Goal: Information Seeking & Learning: Check status

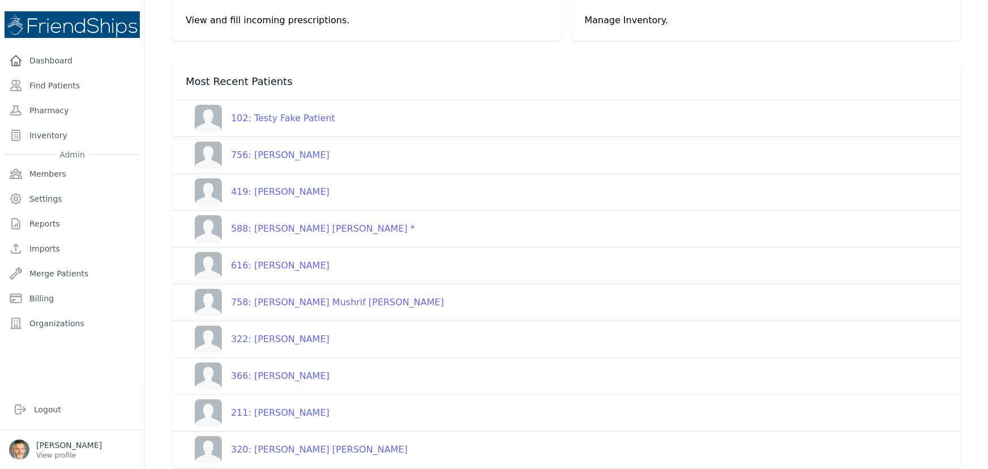
scroll to position [104, 0]
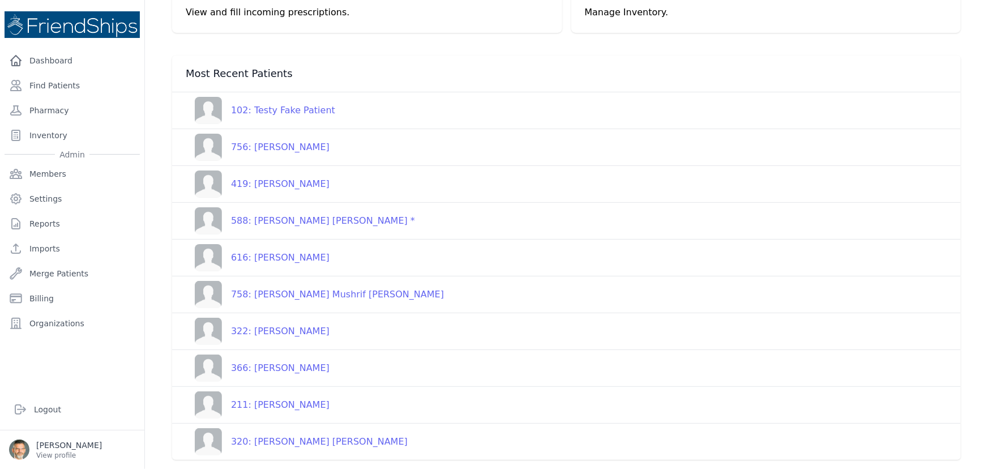
click at [277, 368] on div "366: [PERSON_NAME]" at bounding box center [276, 368] width 108 height 14
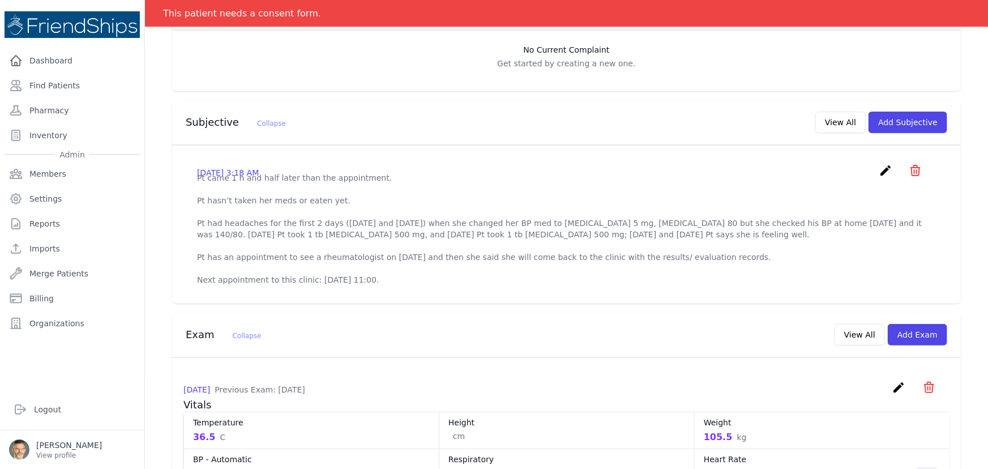
scroll to position [259, 0]
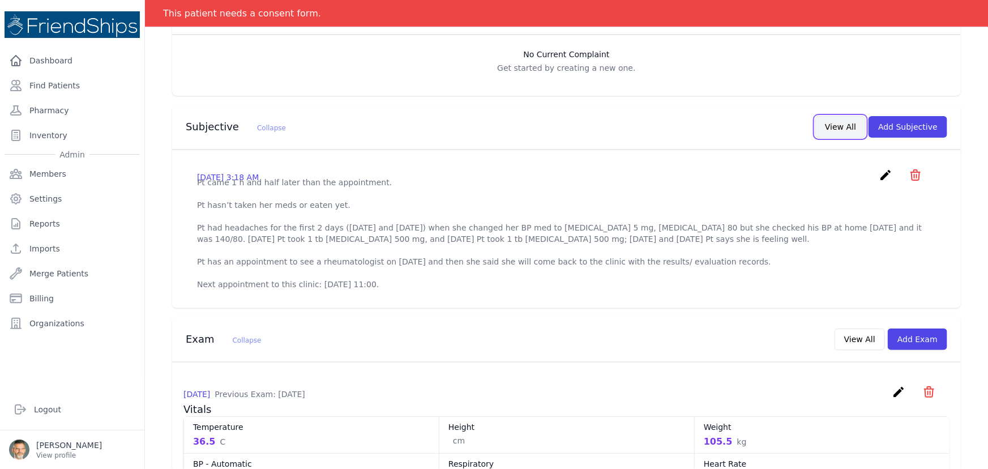
click at [833, 123] on button "View All" at bounding box center [841, 127] width 50 height 22
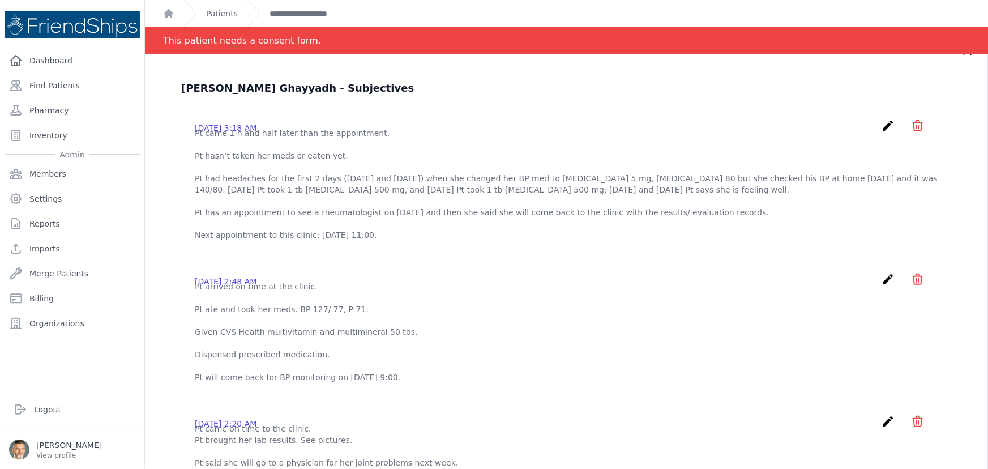
scroll to position [0, 0]
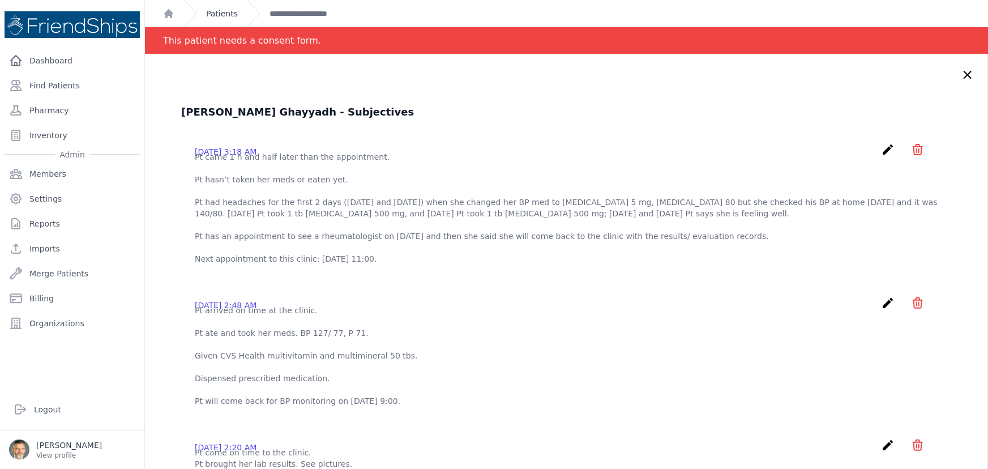
click at [221, 11] on link "Patients" at bounding box center [222, 13] width 32 height 11
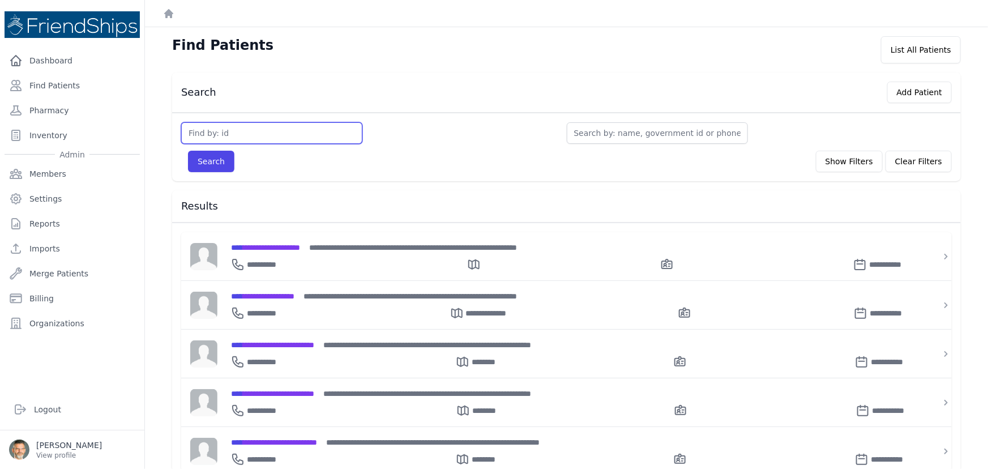
click at [227, 136] on input "text" at bounding box center [271, 133] width 181 height 22
type input "25"
click at [207, 163] on button "Search" at bounding box center [211, 162] width 46 height 22
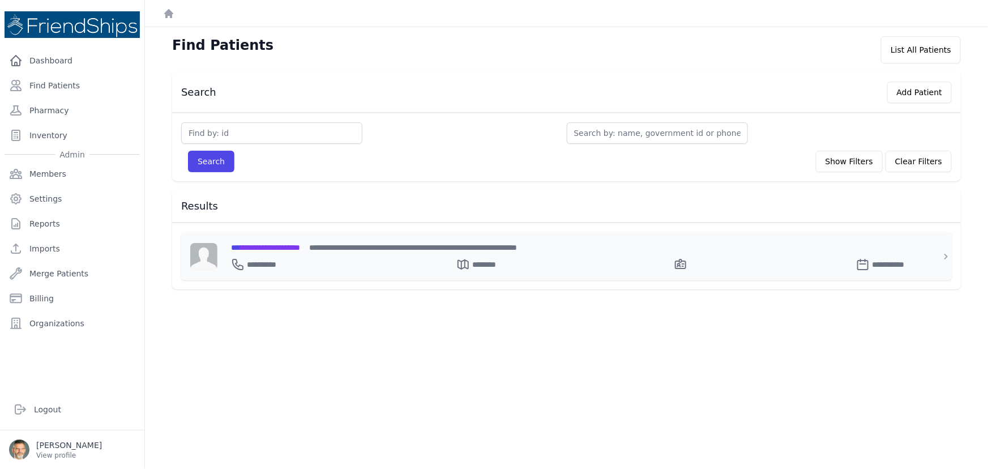
click at [268, 244] on span "**********" at bounding box center [265, 248] width 69 height 8
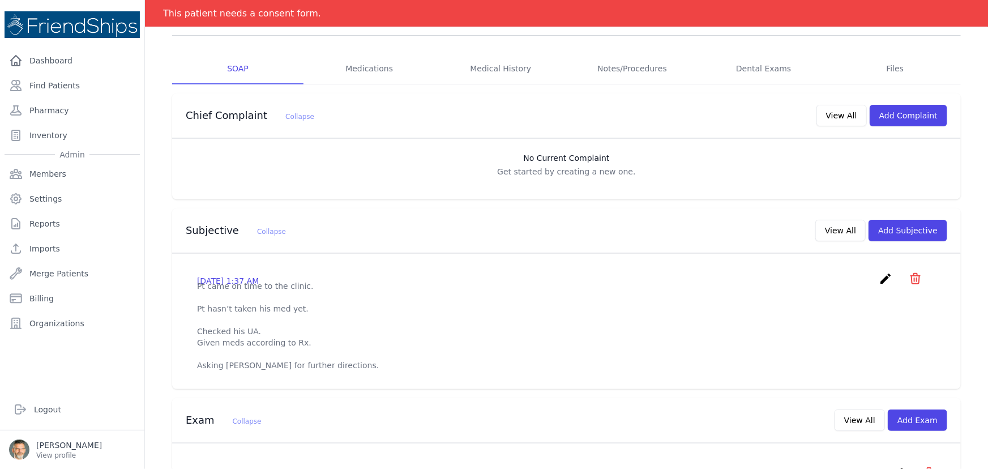
scroll to position [154, 0]
click at [826, 227] on button "View All" at bounding box center [841, 232] width 50 height 22
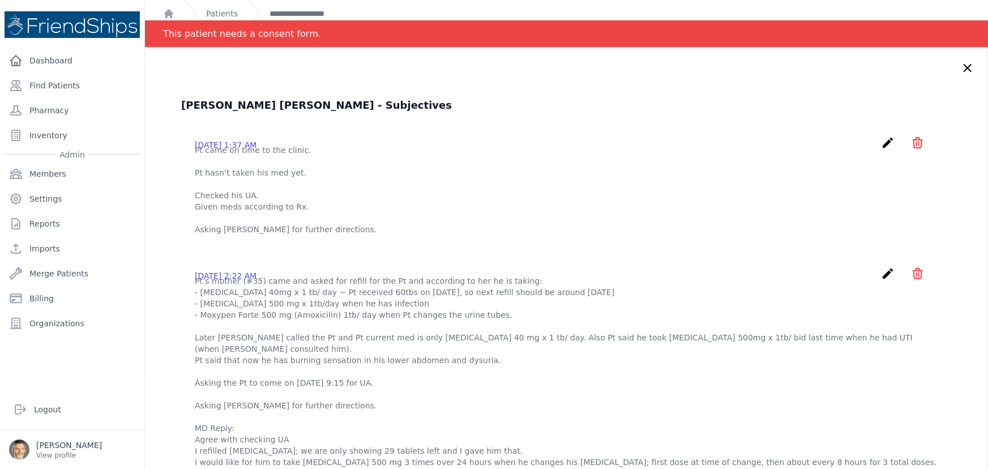
scroll to position [0, 0]
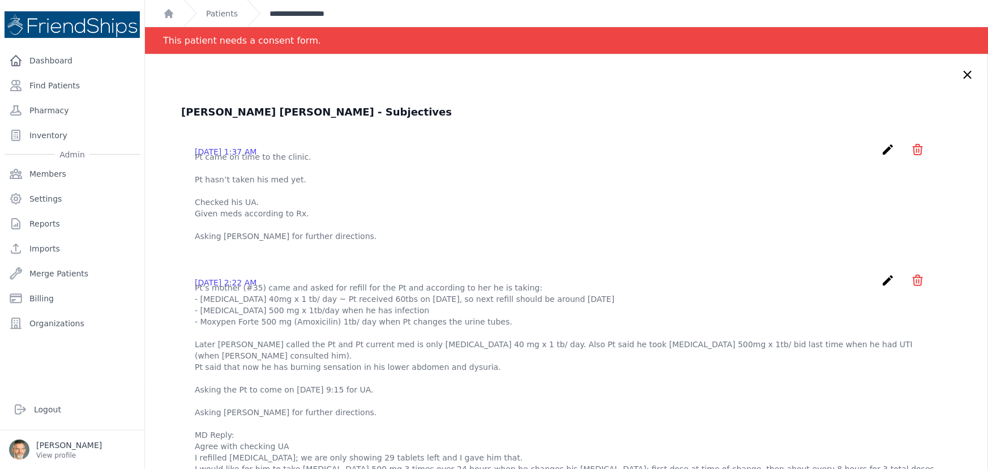
click at [286, 11] on link "**********" at bounding box center [308, 13] width 76 height 11
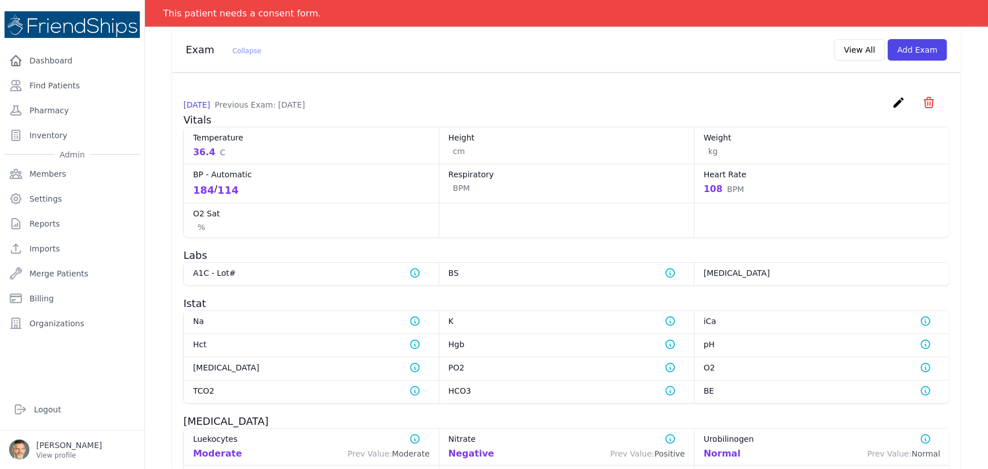
scroll to position [463, 0]
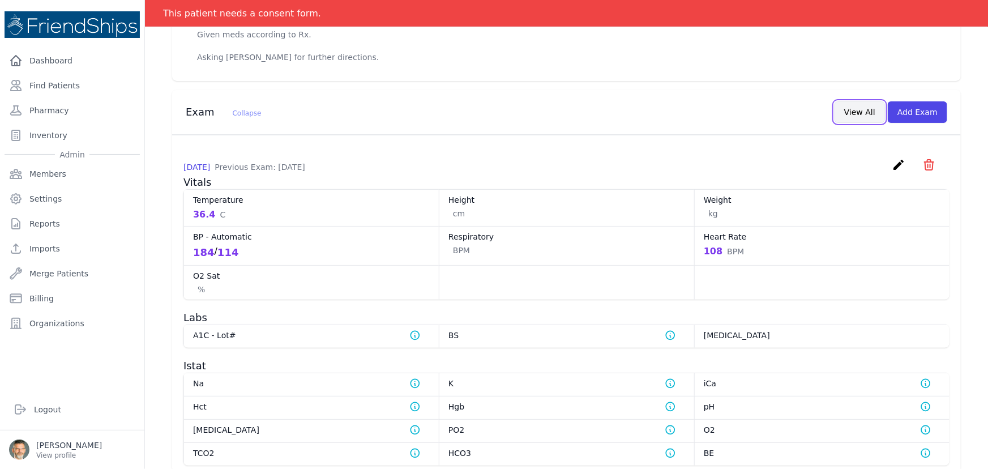
click at [850, 123] on button "View All" at bounding box center [860, 112] width 50 height 22
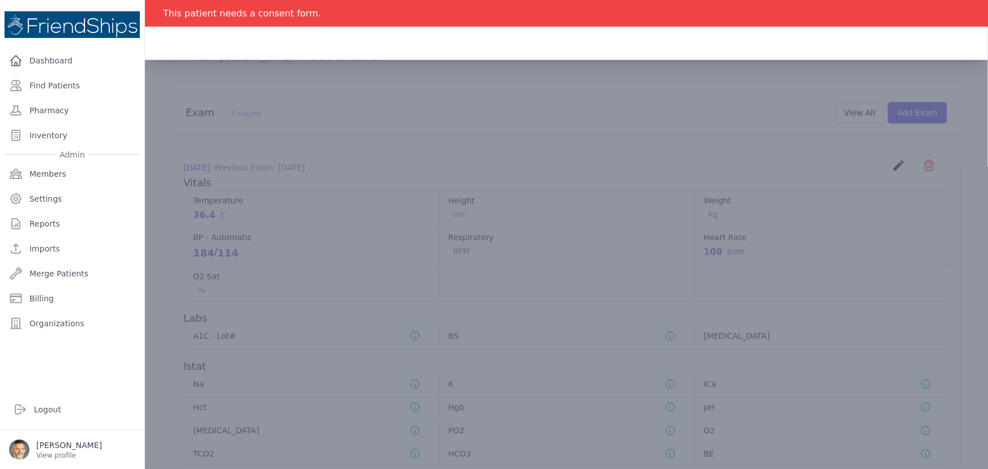
scroll to position [0, 0]
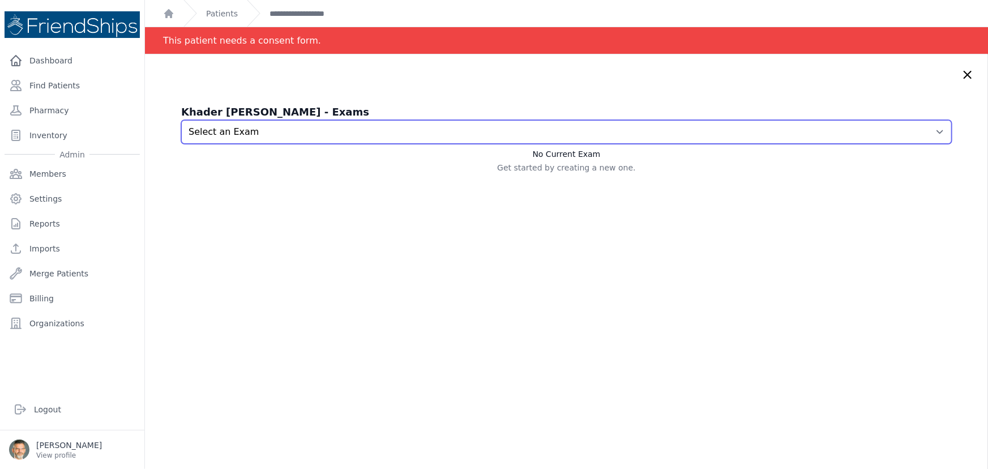
click at [644, 136] on select "Select an Exam [DATE] 1:18 AM [DATE] 1:39 AM [DATE] 6:14 AM" at bounding box center [566, 132] width 771 height 24
click at [181, 120] on select "Select an Exam [DATE] 1:18 AM [DATE] 1:39 AM [DATE] 6:14 AM" at bounding box center [566, 132] width 771 height 24
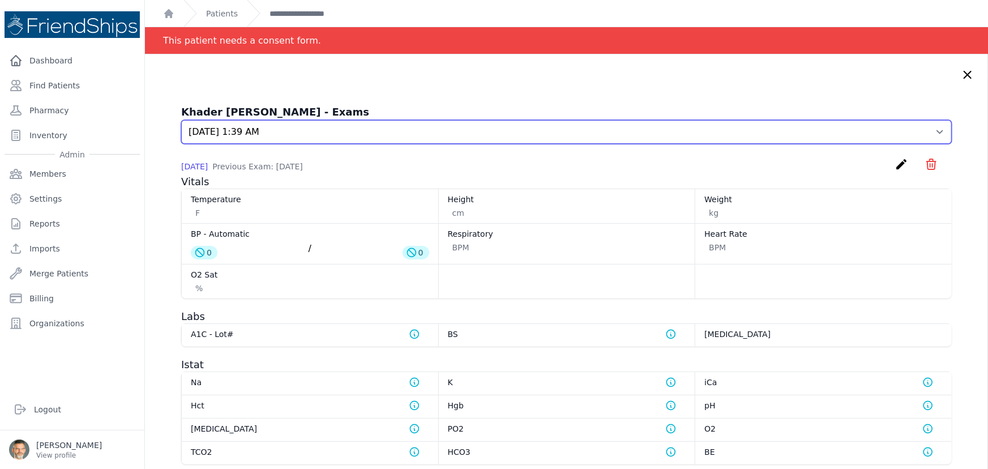
click at [420, 133] on select "Select an Exam [DATE] 1:18 AM [DATE] 1:39 AM [DATE] 6:14 AM" at bounding box center [566, 132] width 771 height 24
click at [181, 120] on select "Select an Exam [DATE] 1:18 AM [DATE] 1:39 AM [DATE] 6:14 AM" at bounding box center [566, 132] width 771 height 24
click at [523, 134] on select "Select an Exam [DATE] 1:18 AM [DATE] 1:39 AM [DATE] 6:14 AM" at bounding box center [566, 132] width 771 height 24
click at [181, 120] on select "Select an Exam [DATE] 1:18 AM [DATE] 1:39 AM [DATE] 6:14 AM" at bounding box center [566, 132] width 771 height 24
click at [383, 134] on select "Select an Exam [DATE] 1:18 AM [DATE] 1:39 AM [DATE] 6:14 AM" at bounding box center [566, 132] width 771 height 24
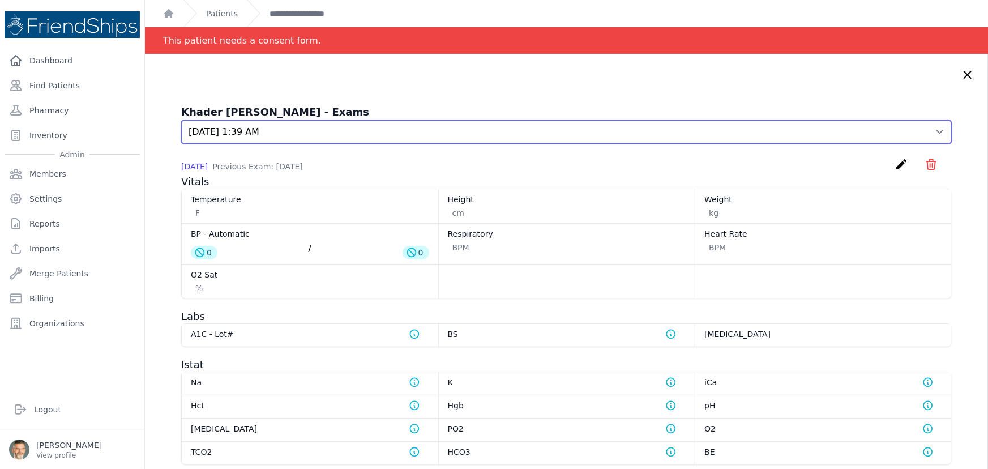
select select "959"
click at [181, 120] on select "Select an Exam [DATE] 1:18 AM [DATE] 1:39 AM [DATE] 6:14 AM" at bounding box center [566, 132] width 771 height 24
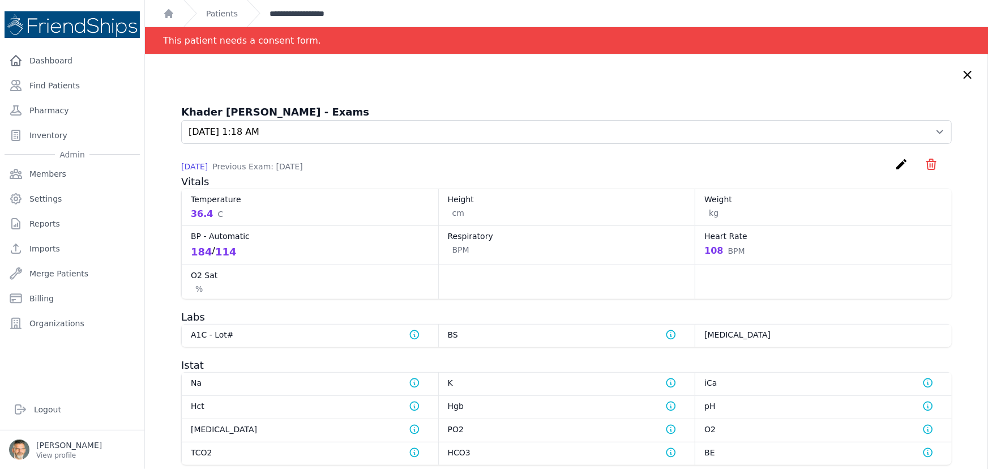
click at [283, 11] on link "**********" at bounding box center [308, 13] width 76 height 11
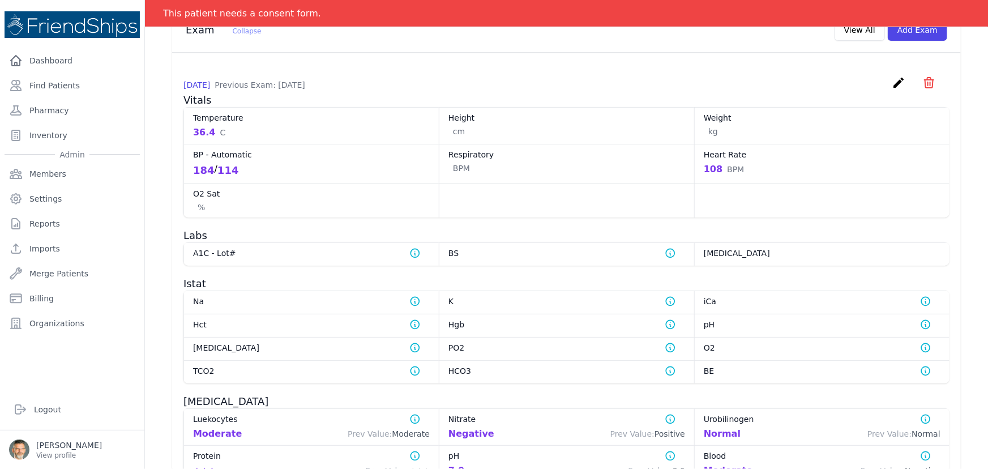
scroll to position [515, 0]
